Goal: Check status: Check status

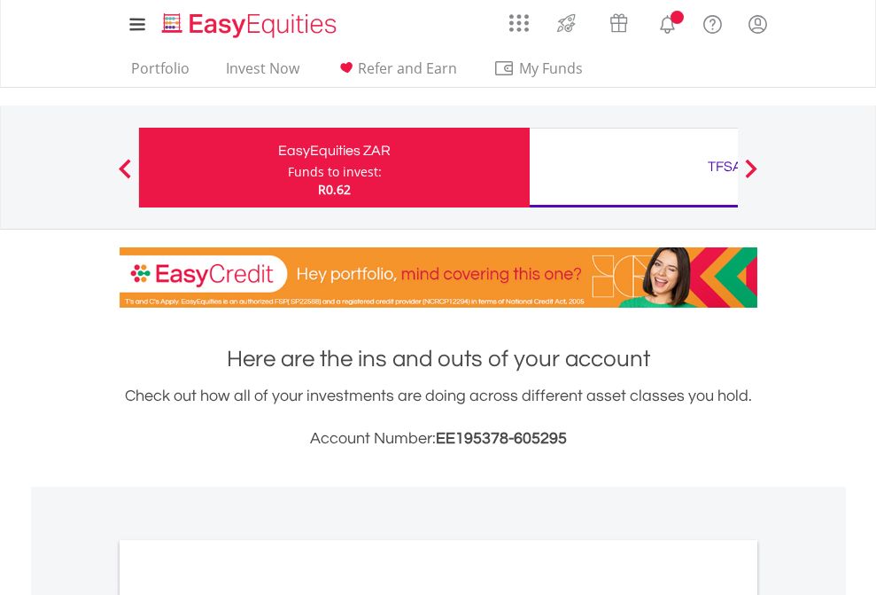
click at [288, 167] on div "Funds to invest:" at bounding box center [335, 172] width 94 height 18
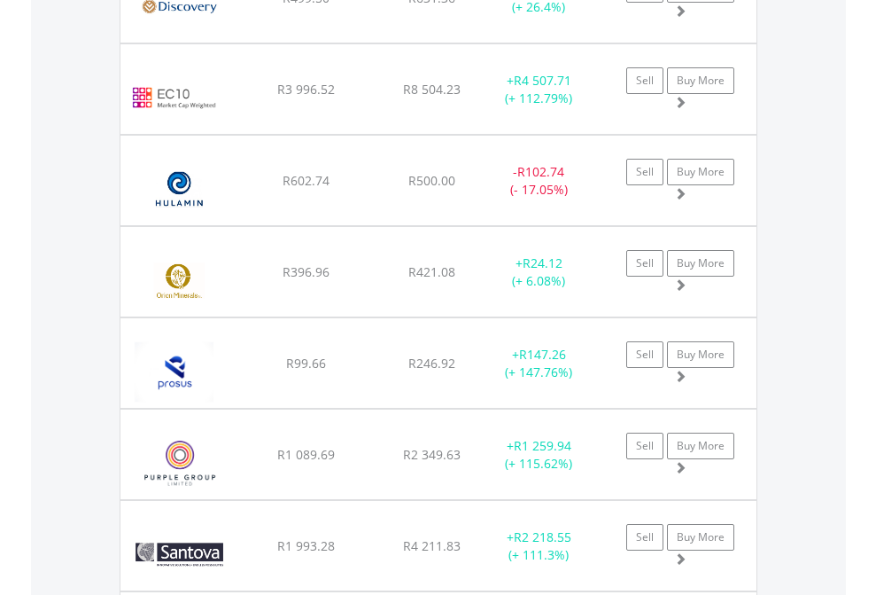
scroll to position [170, 278]
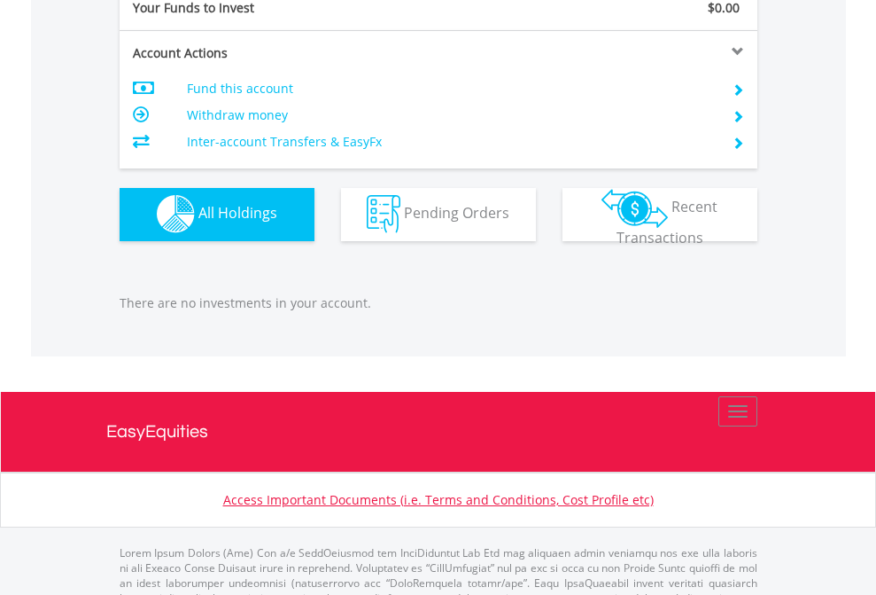
scroll to position [1755, 0]
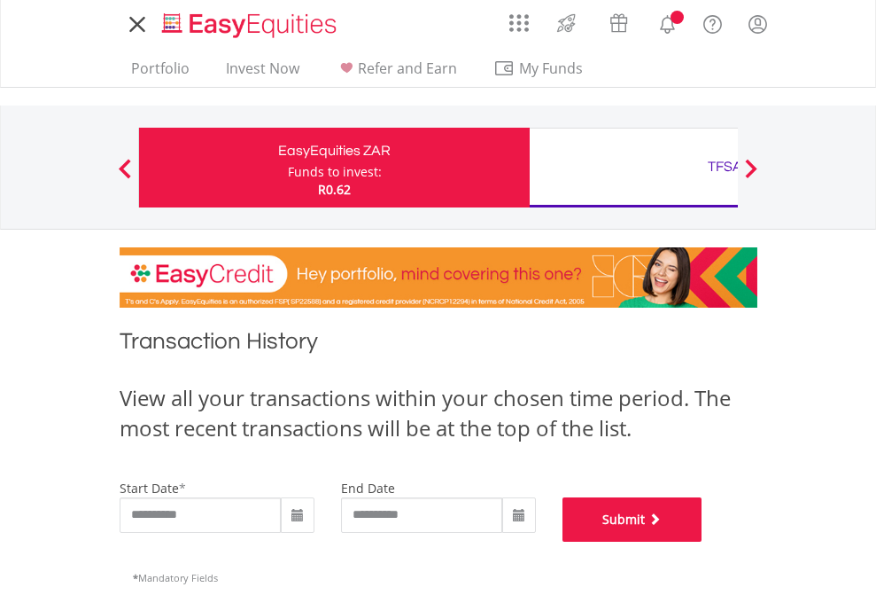
click at [703, 541] on button "Submit" at bounding box center [633, 519] width 140 height 44
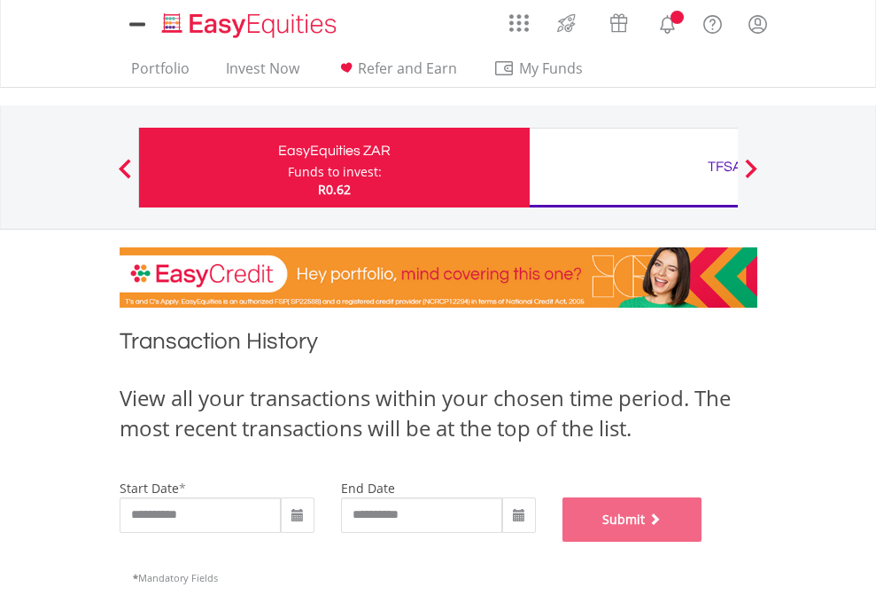
scroll to position [719, 0]
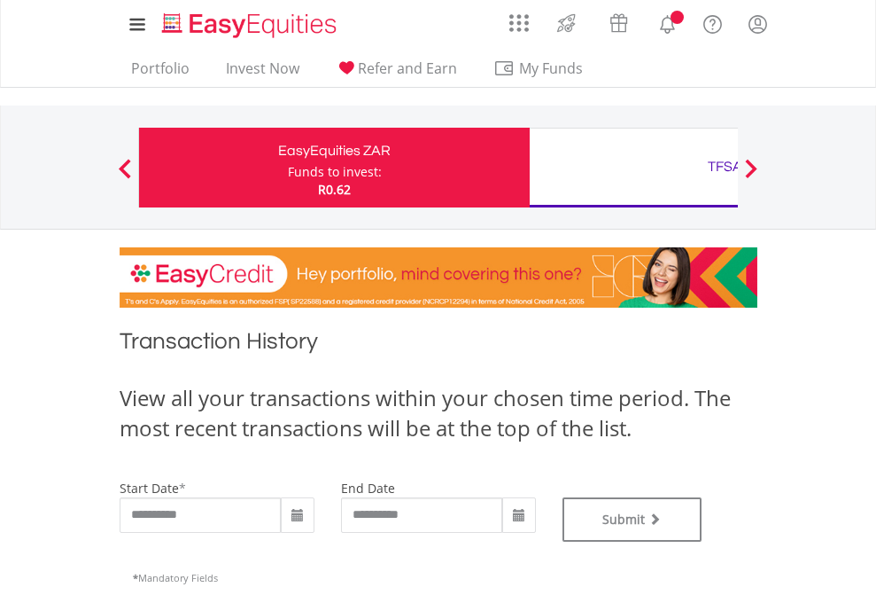
click at [634, 167] on div "TFSA" at bounding box center [726, 166] width 370 height 25
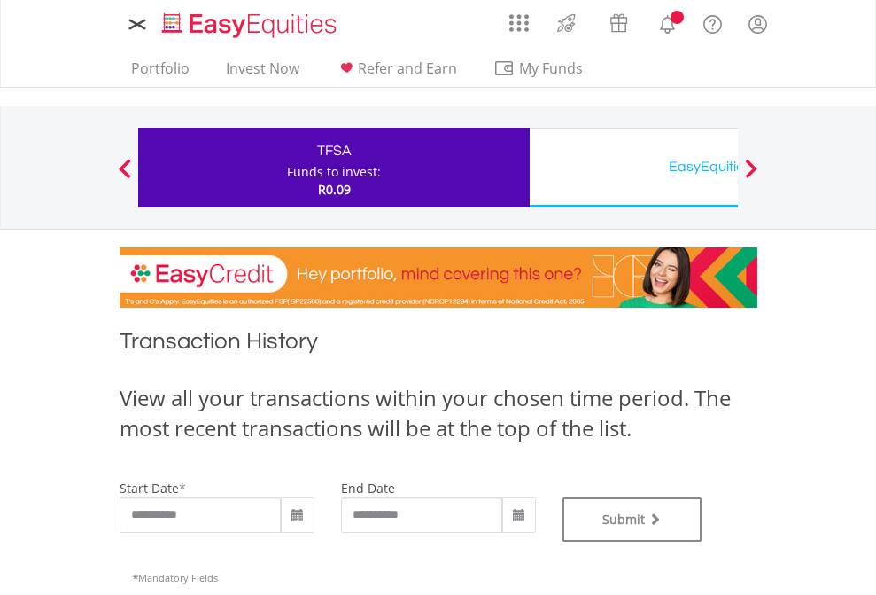
type input "**********"
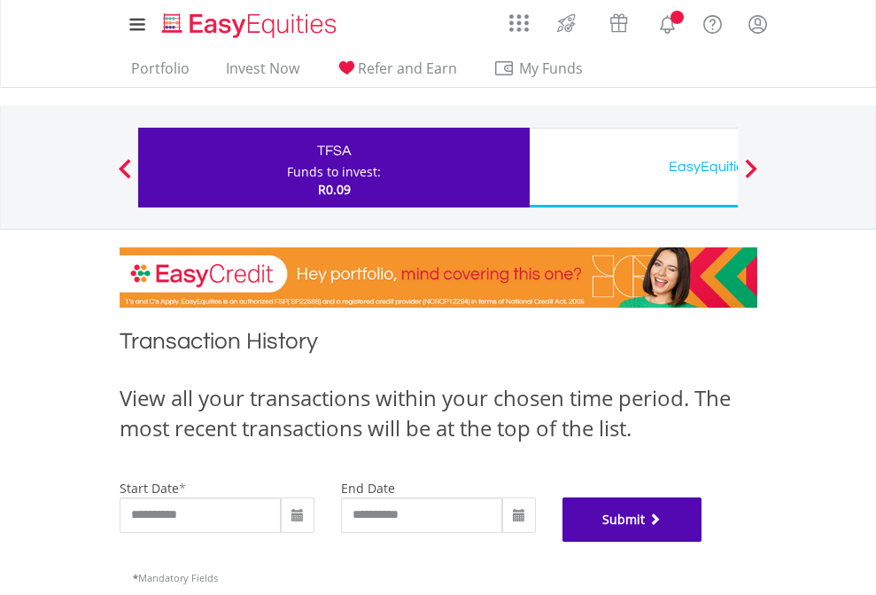
click at [703, 541] on button "Submit" at bounding box center [633, 519] width 140 height 44
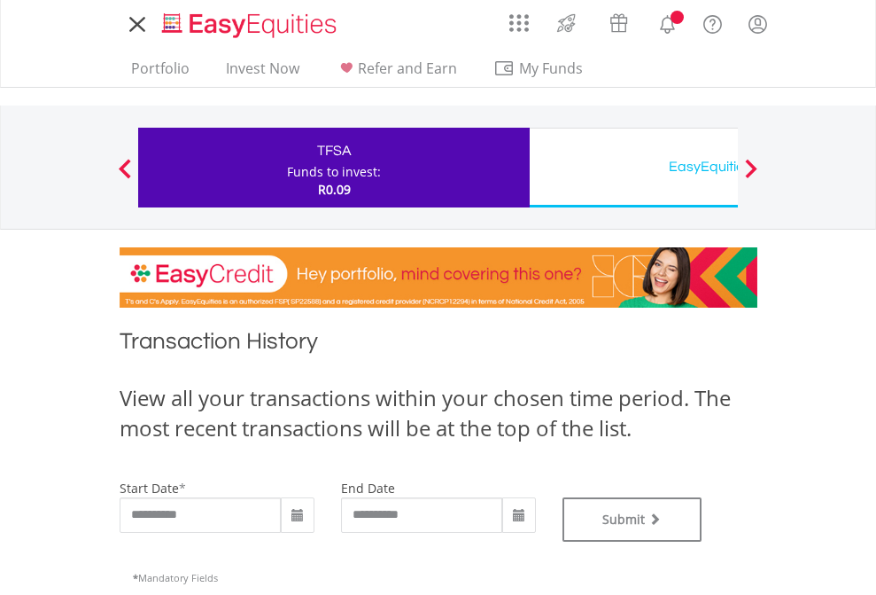
click at [634, 167] on div "EasyEquities USD" at bounding box center [726, 166] width 370 height 25
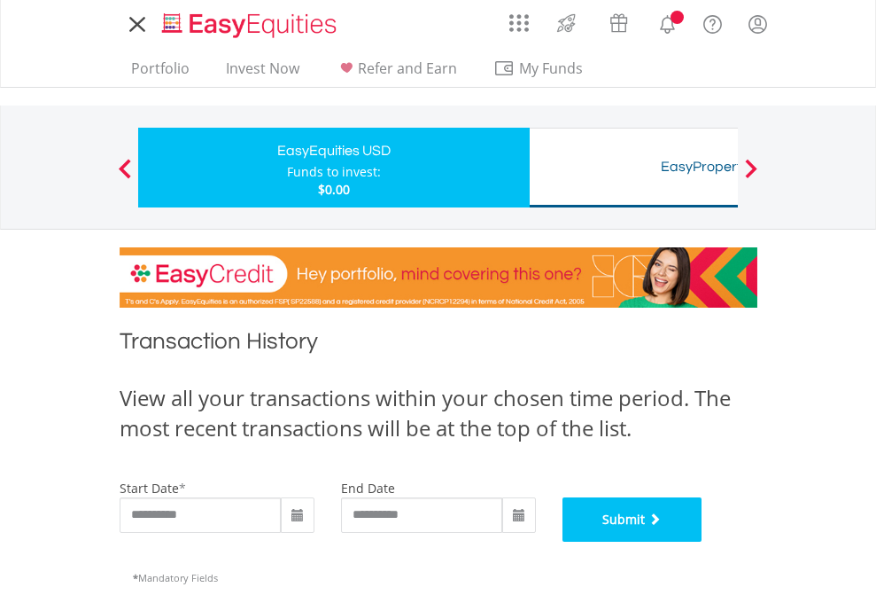
click at [703, 541] on button "Submit" at bounding box center [633, 519] width 140 height 44
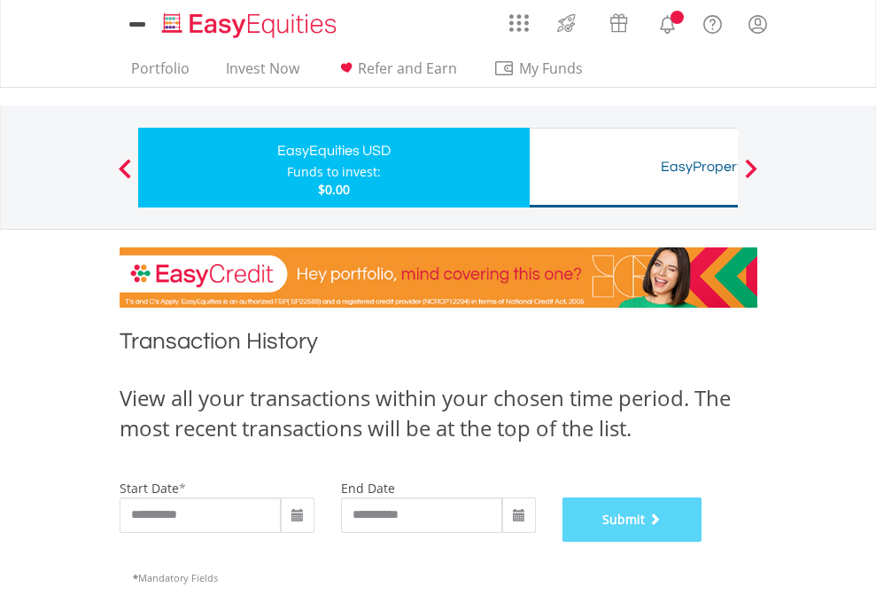
scroll to position [719, 0]
